Goal: Navigation & Orientation: Find specific page/section

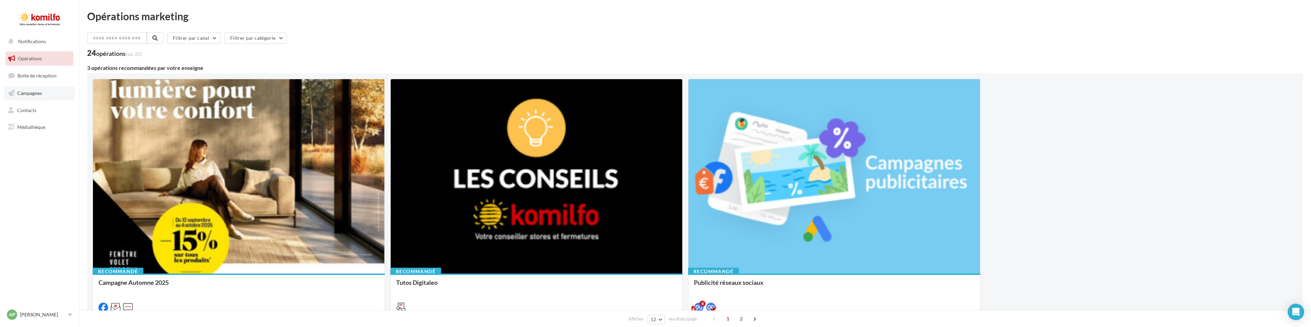
click at [32, 92] on span "Campagnes" at bounding box center [29, 93] width 25 height 6
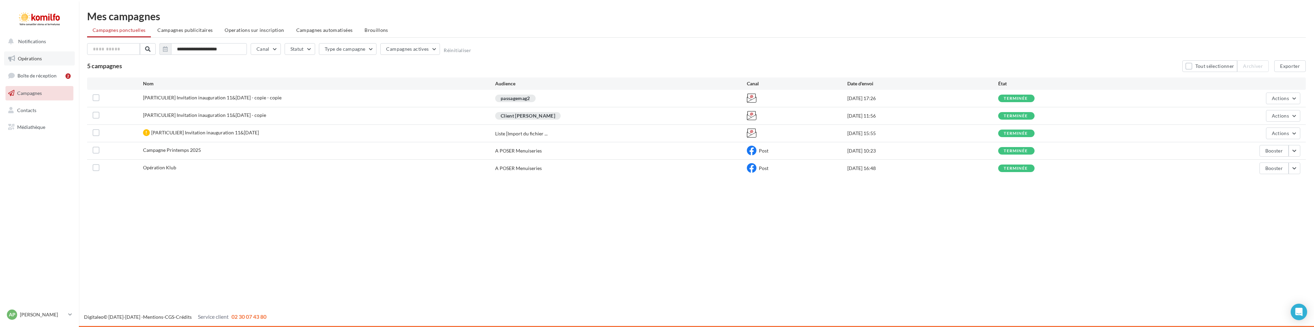
click at [34, 57] on span "Opérations" at bounding box center [30, 59] width 24 height 6
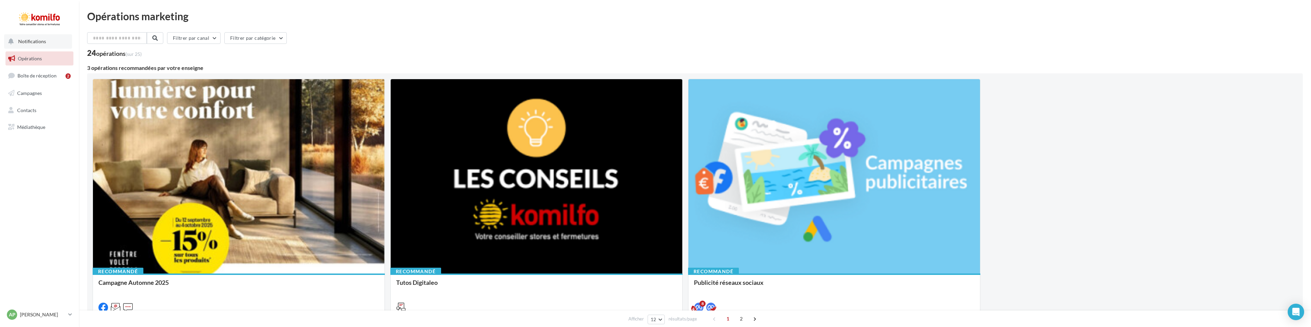
click at [37, 40] on span "Notifications" at bounding box center [32, 41] width 28 height 6
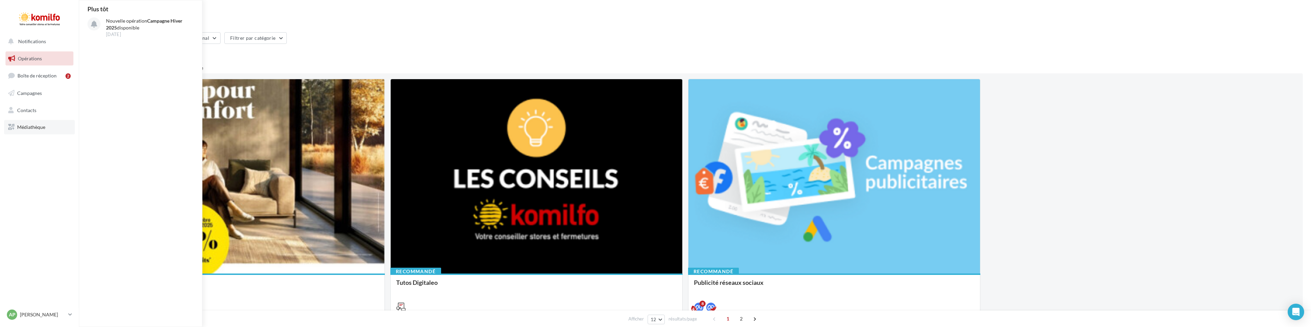
click at [35, 126] on span "Médiathèque" at bounding box center [31, 127] width 28 height 6
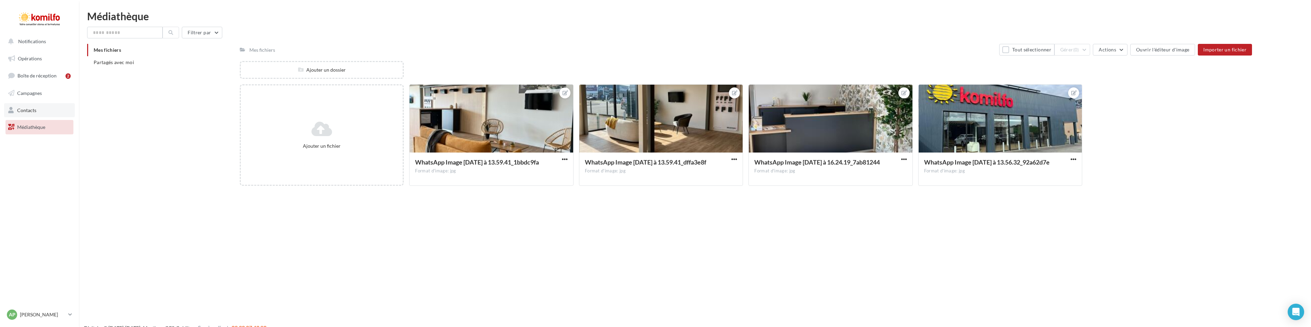
click at [31, 110] on span "Contacts" at bounding box center [26, 110] width 19 height 6
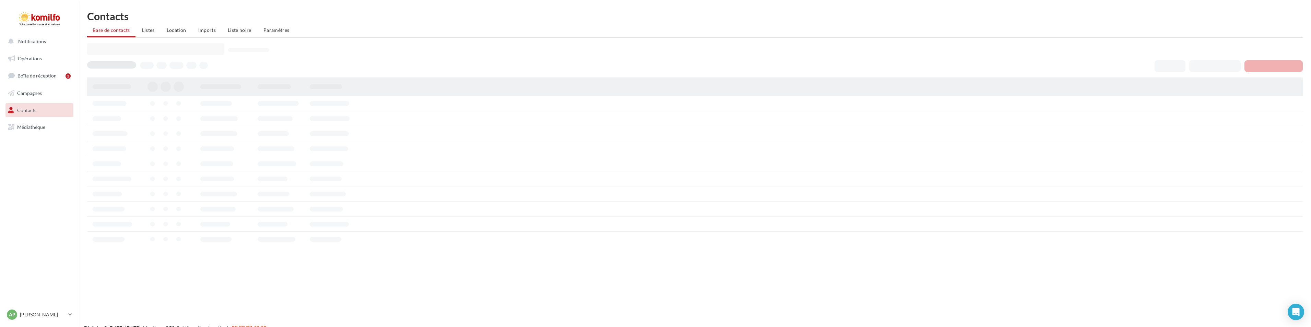
click at [32, 91] on span "Campagnes" at bounding box center [29, 93] width 25 height 6
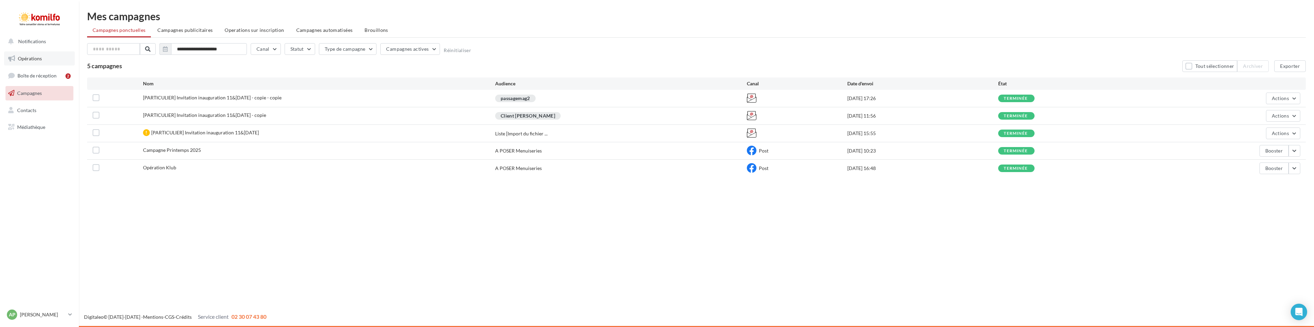
click at [42, 57] on link "Opérations" at bounding box center [39, 58] width 71 height 14
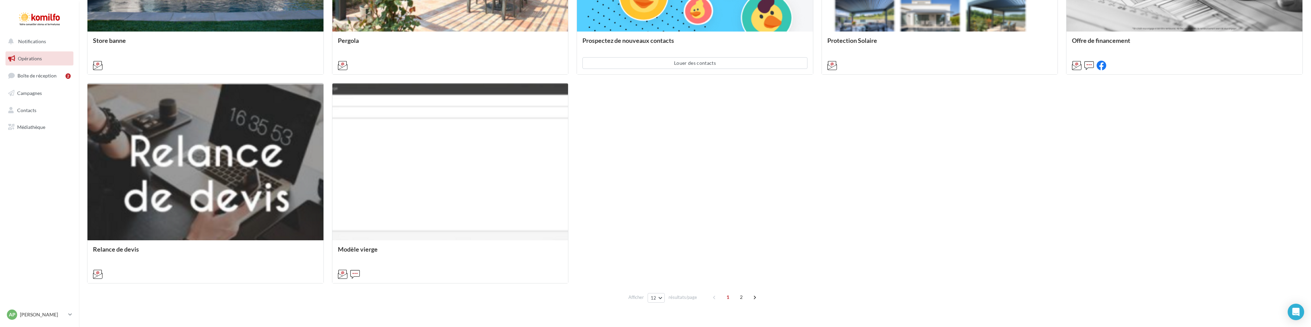
scroll to position [679, 0]
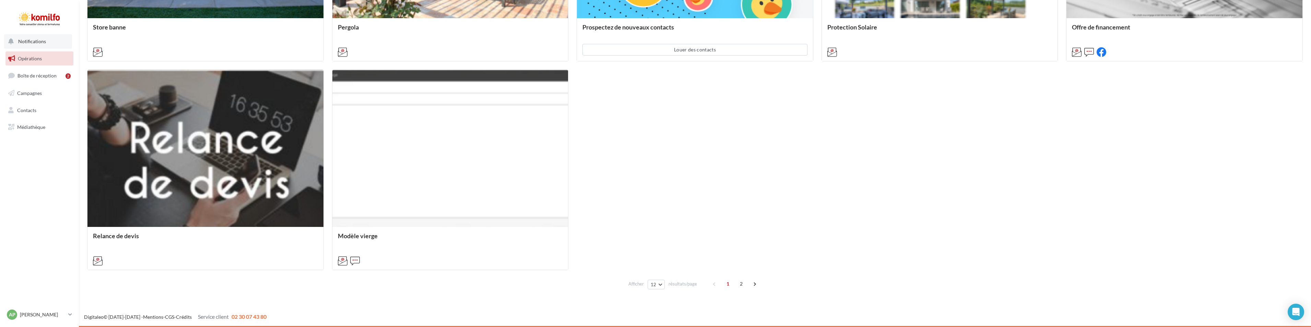
click at [43, 41] on span "Notifications" at bounding box center [32, 41] width 28 height 6
